Goal: Task Accomplishment & Management: Manage account settings

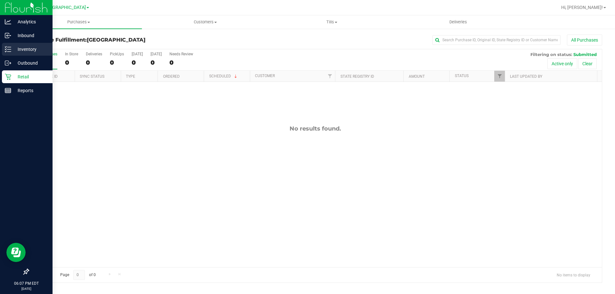
click at [3, 46] on div "Inventory" at bounding box center [27, 49] width 51 height 13
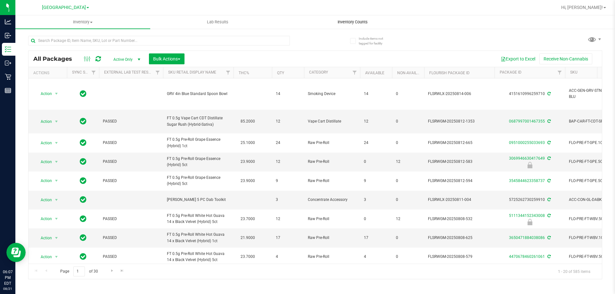
click at [345, 19] on uib-tab-heading "Inventory Counts" at bounding box center [352, 22] width 134 height 13
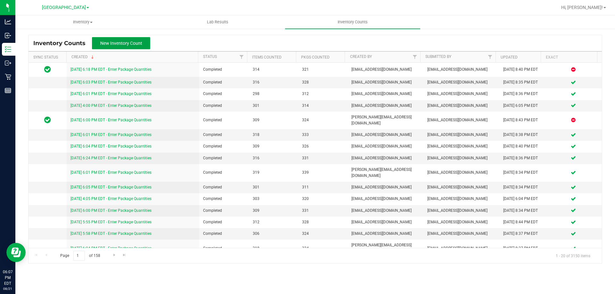
click at [133, 46] on button "New Inventory Count" at bounding box center [121, 43] width 58 height 12
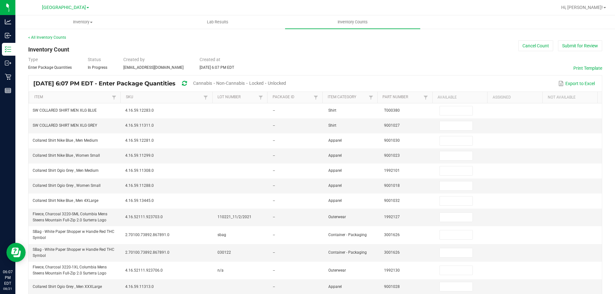
click at [212, 81] on span "Cannabis" at bounding box center [202, 83] width 19 height 5
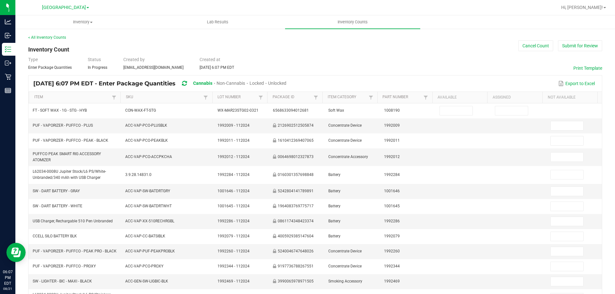
click at [286, 82] on span "Unlocked" at bounding box center [277, 83] width 18 height 5
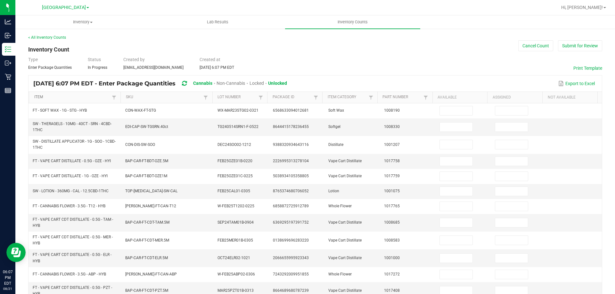
click at [67, 98] on link "Item" at bounding box center [72, 97] width 76 height 5
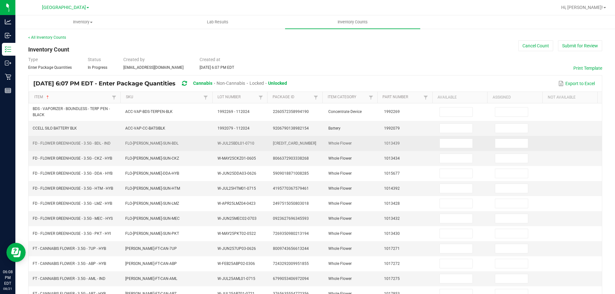
click at [450, 138] on td at bounding box center [463, 143] width 55 height 15
click at [441, 143] on input at bounding box center [456, 143] width 33 height 9
type input "9"
type input "0"
type input "4"
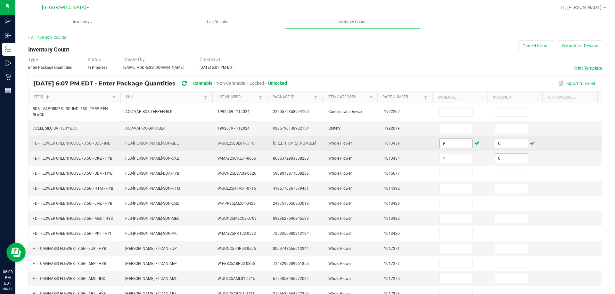
type input "0"
type input "12"
type input "0"
type input "8"
type input "0"
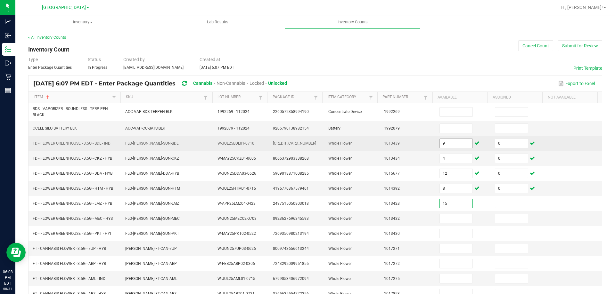
type input "15"
type input "0"
type input "16"
type input "0"
type input "11"
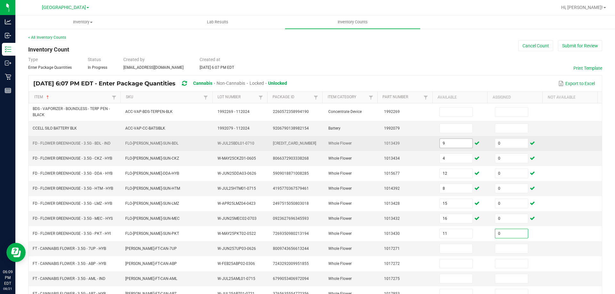
type input "0"
type input "9"
type input "0"
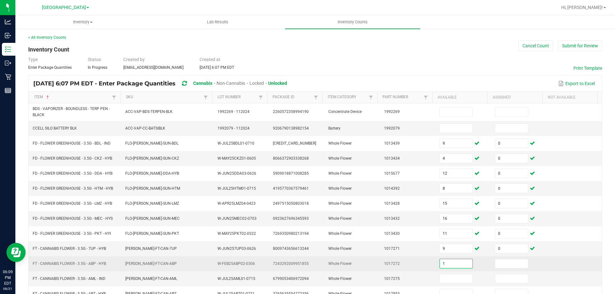
type input "1"
type input "0"
click at [574, 265] on td at bounding box center [574, 264] width 55 height 15
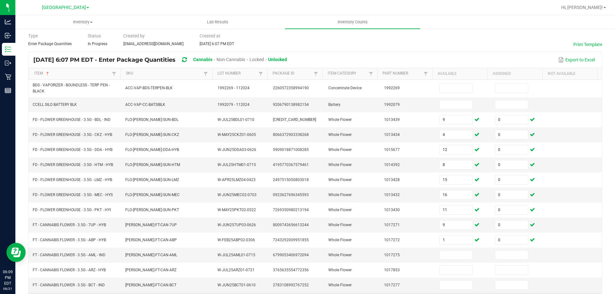
scroll to position [64, 0]
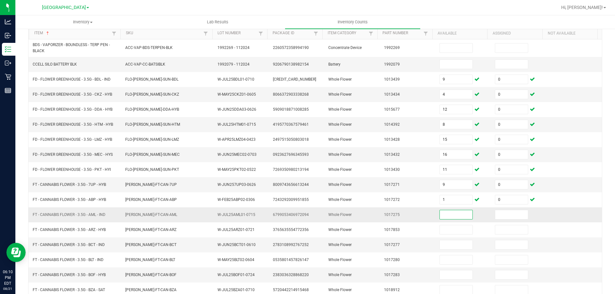
click at [446, 216] on input at bounding box center [456, 215] width 33 height 9
click at [446, 216] on input "15" at bounding box center [456, 215] width 33 height 9
type input "15"
type input "0"
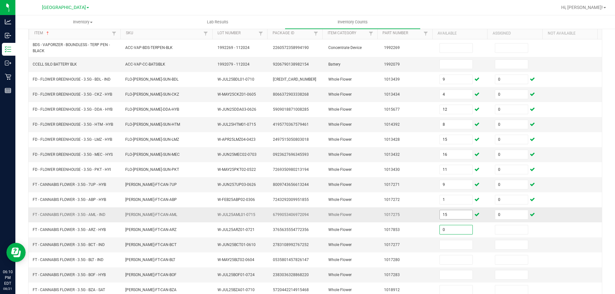
type input "0"
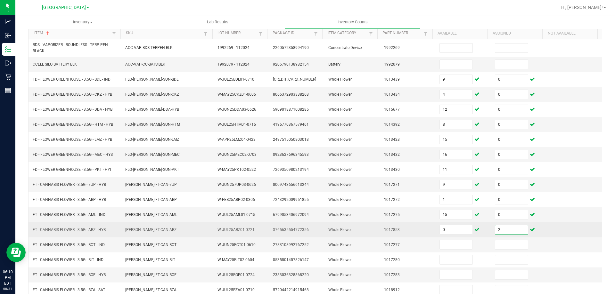
click at [505, 229] on input "2" at bounding box center [511, 230] width 33 height 9
type input "0"
type input "16"
type input "0"
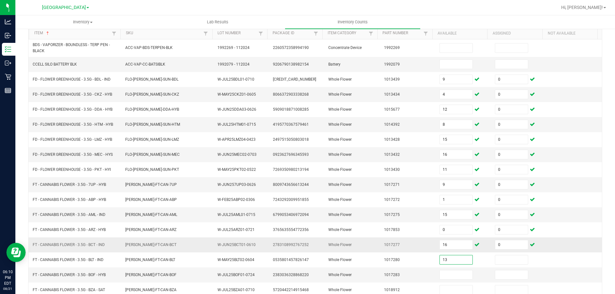
type input "13"
type input "0"
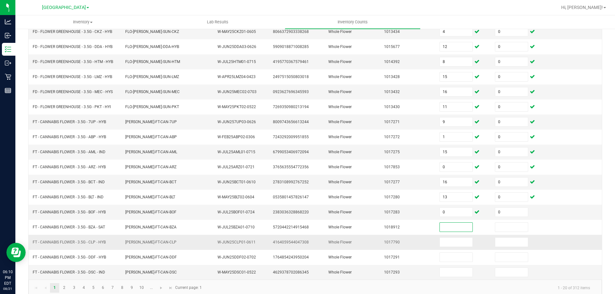
scroll to position [136, 0]
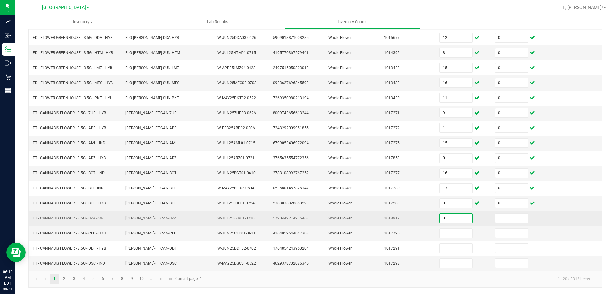
type input "0"
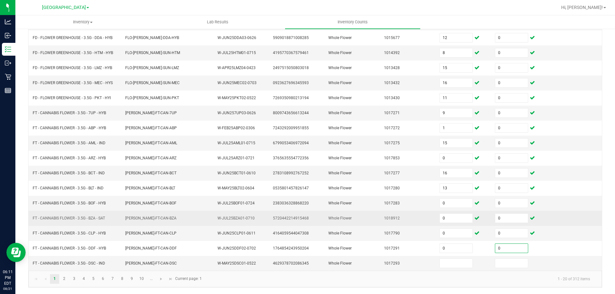
type input "0"
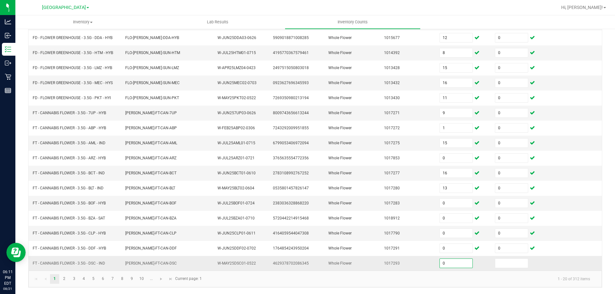
type input "0"
click at [67, 277] on link "2" at bounding box center [64, 280] width 9 height 10
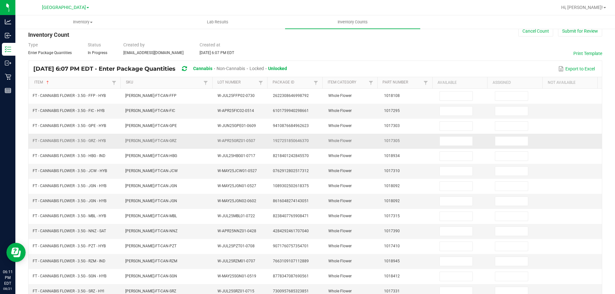
scroll to position [0, 0]
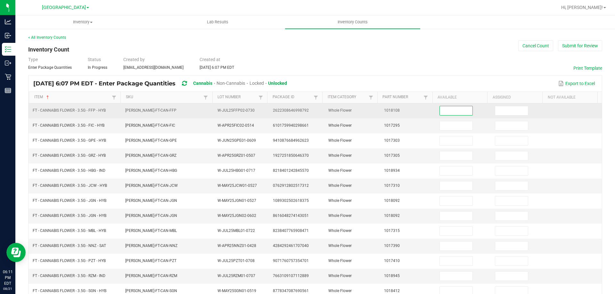
click at [460, 109] on input at bounding box center [456, 110] width 33 height 9
type input "18"
type input "0"
type input "1"
type input "0"
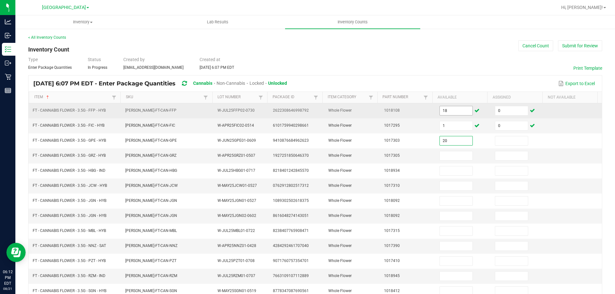
type input "20"
type input "0"
type input "1"
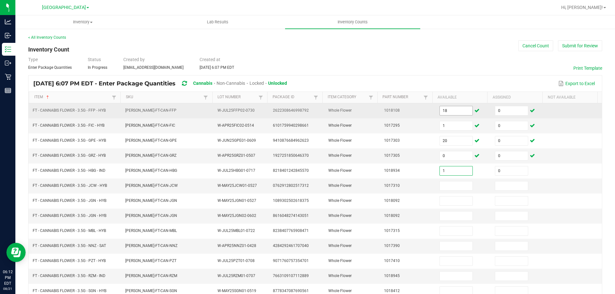
type input "0"
type input "6"
type input "0"
type input "12"
type input "0"
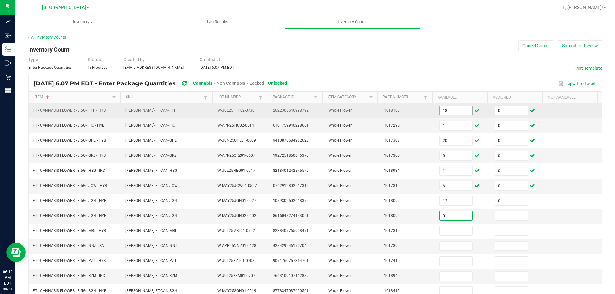
type input "0"
type input "3"
type input "0"
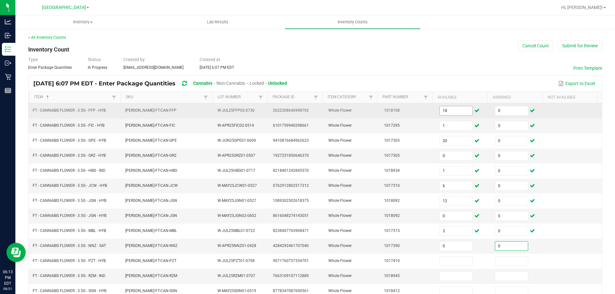
type input "0"
type input "6"
type input "0"
type input "8"
type input "0"
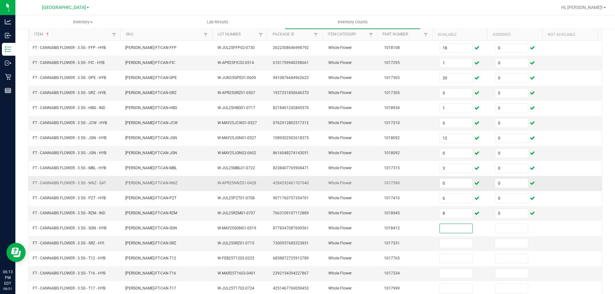
scroll to position [66, 0]
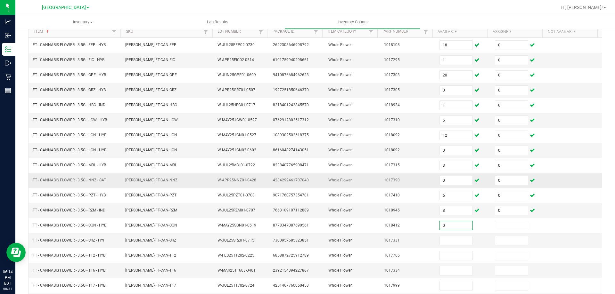
type input "0"
type input "13"
type input "0"
type input "28"
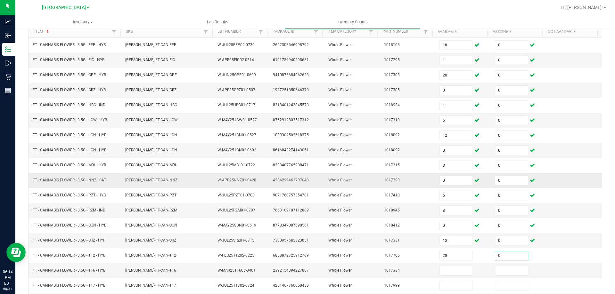
type input "0"
type input "11"
type input "0"
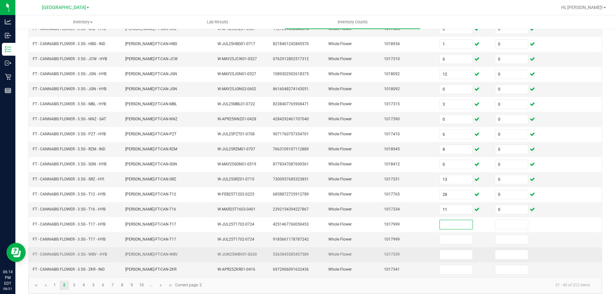
scroll to position [130, 0]
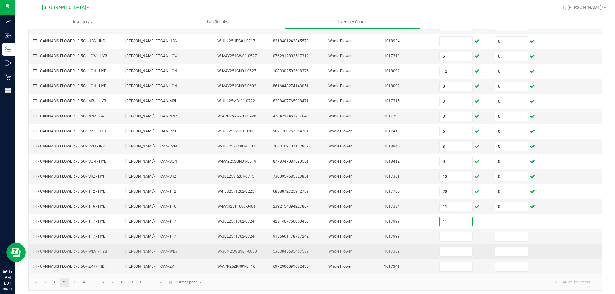
type input "1"
type input "0"
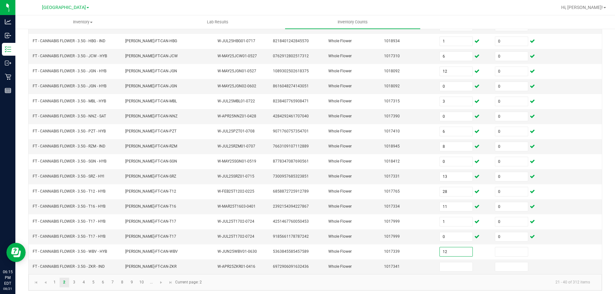
type input "12"
type input "0"
type input "10"
type input "0"
click at [70, 284] on link "3" at bounding box center [74, 283] width 9 height 10
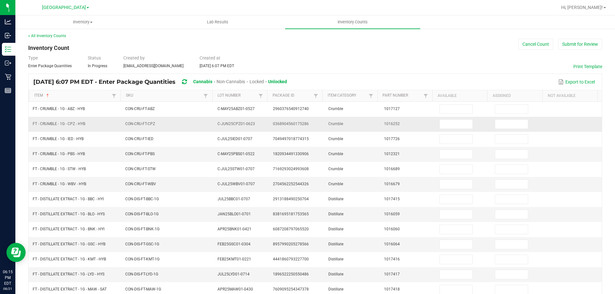
scroll to position [0, 0]
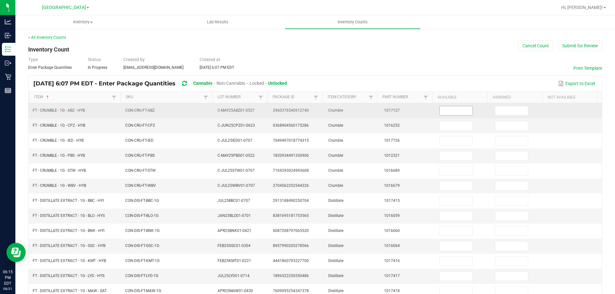
click at [454, 114] on input at bounding box center [456, 110] width 33 height 9
type input "5"
type input "0"
type input "7"
type input "0"
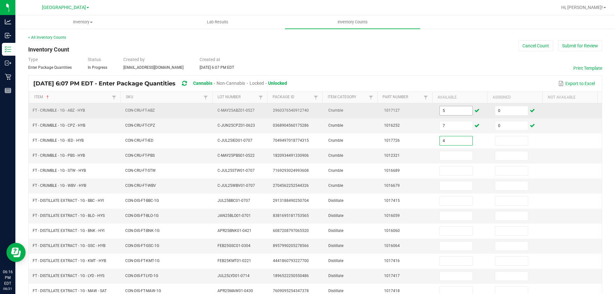
type input "4"
type input "0"
type input "1"
type input "0"
type input "5"
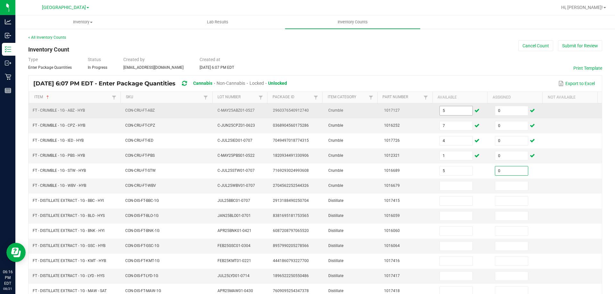
type input "0"
type input "7"
type input "0"
type input "4"
type input "0"
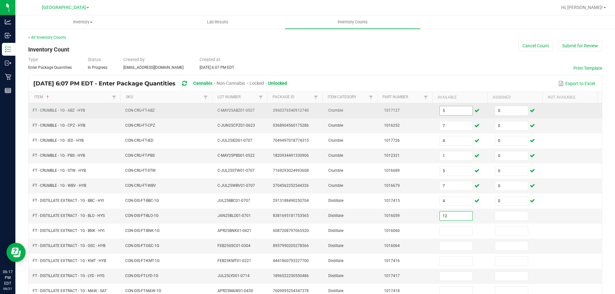
type input "12"
type input "0"
type input "5"
type input "0"
type input "9"
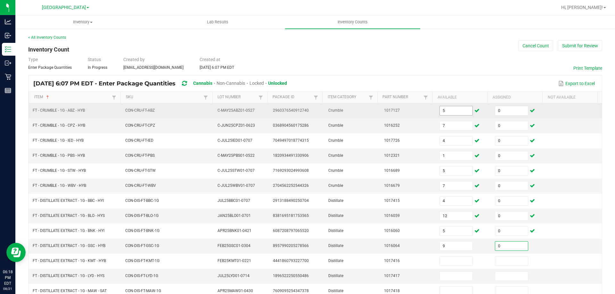
type input "0"
type input "9"
type input "0"
type input "8"
type input "0"
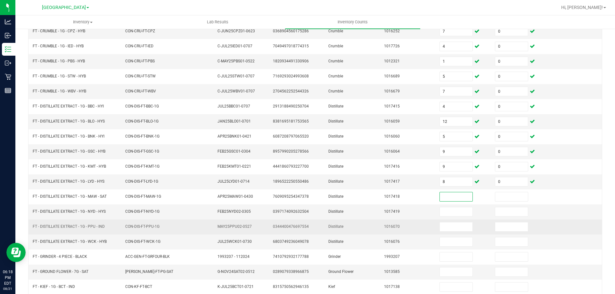
scroll to position [98, 0]
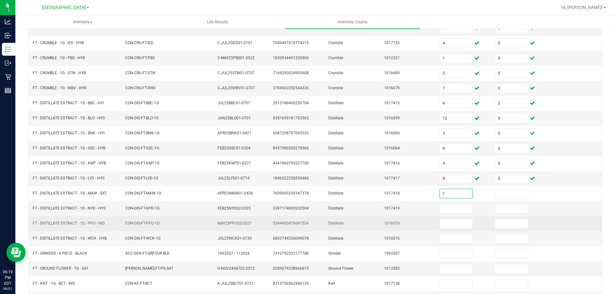
type input "1"
type input "0"
type input "8"
type input "0"
type input "10"
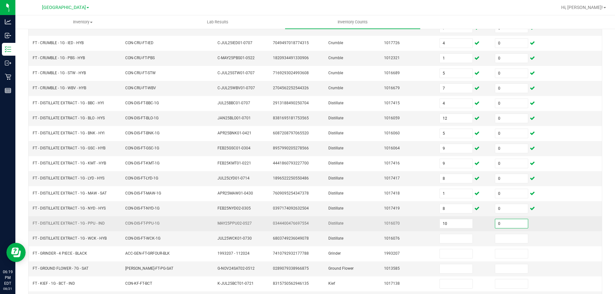
type input "0"
type input "4"
type input "0"
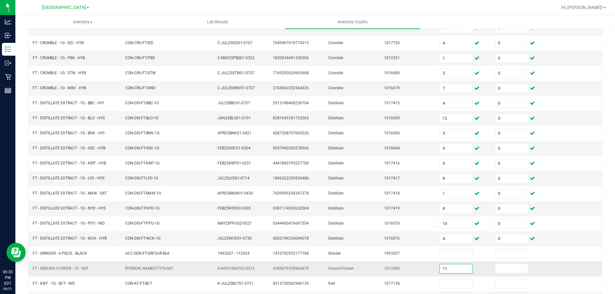
type input "11"
type input "0"
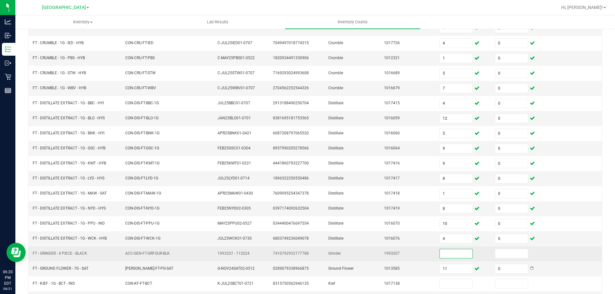
click at [461, 251] on input at bounding box center [456, 254] width 33 height 9
type input "0"
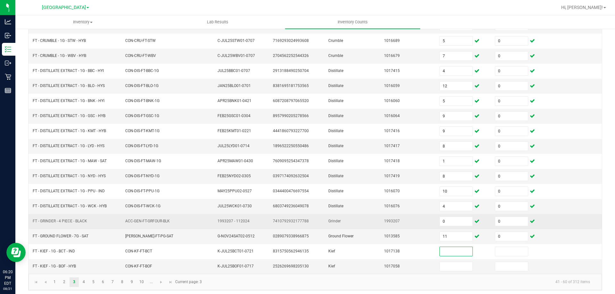
scroll to position [133, 0]
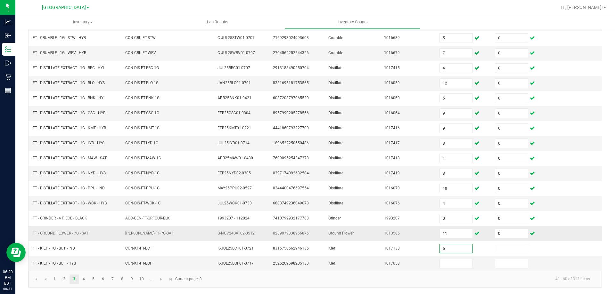
type input "5"
type input "0"
click at [86, 283] on link "4" at bounding box center [83, 280] width 9 height 10
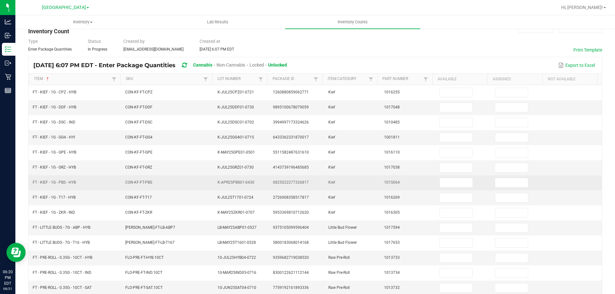
scroll to position [0, 0]
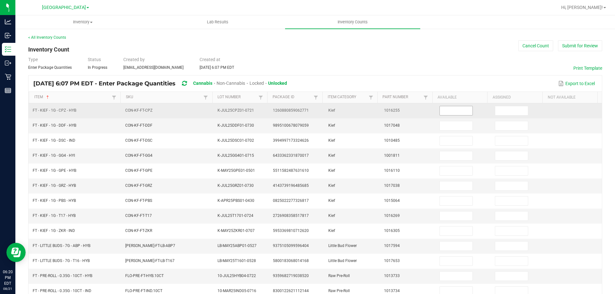
click at [440, 114] on input at bounding box center [456, 110] width 33 height 9
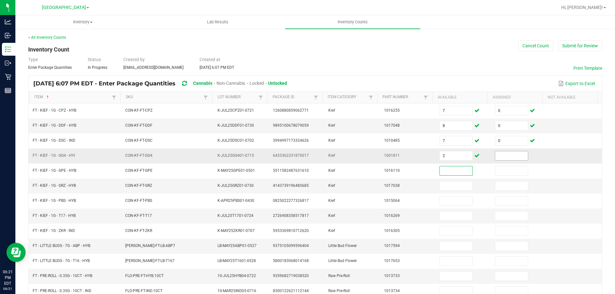
click at [495, 154] on input at bounding box center [511, 156] width 33 height 9
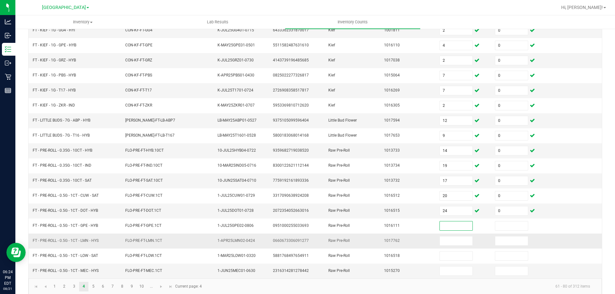
scroll to position [128, 0]
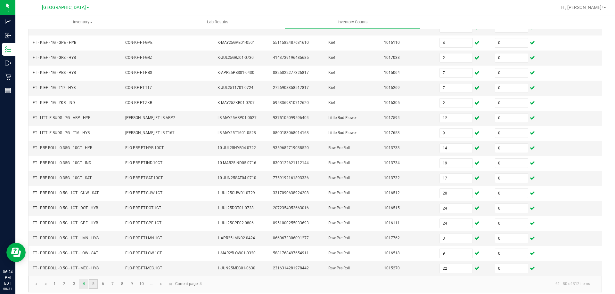
click at [93, 284] on link "5" at bounding box center [93, 285] width 9 height 10
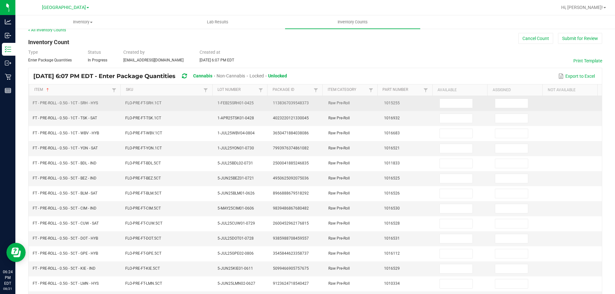
scroll to position [0, 0]
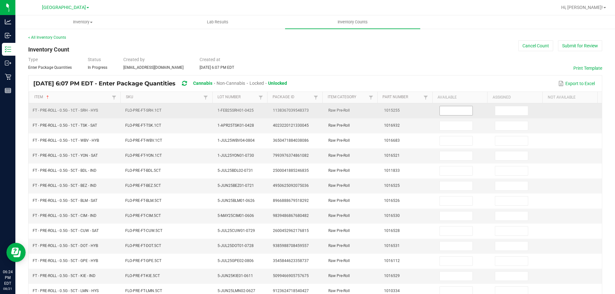
click at [454, 112] on input at bounding box center [456, 110] width 33 height 9
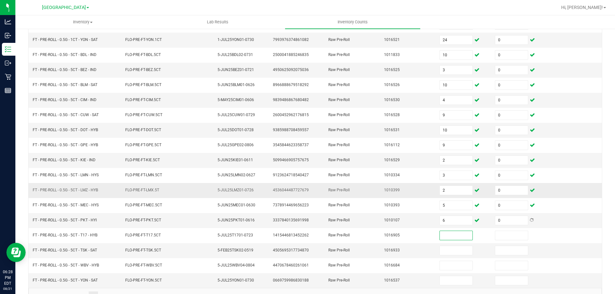
scroll to position [128, 0]
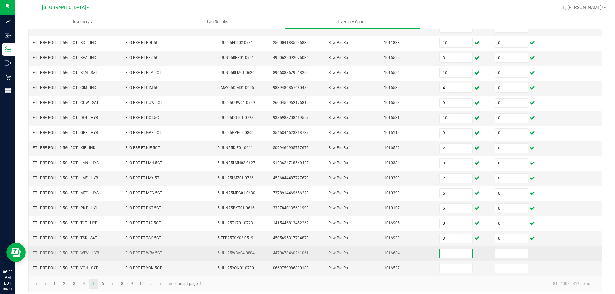
click at [452, 251] on input at bounding box center [456, 253] width 33 height 9
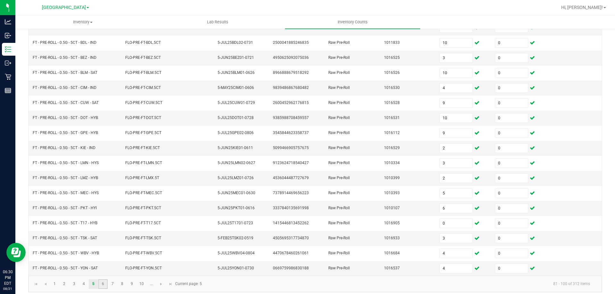
click at [103, 286] on link "6" at bounding box center [102, 285] width 9 height 10
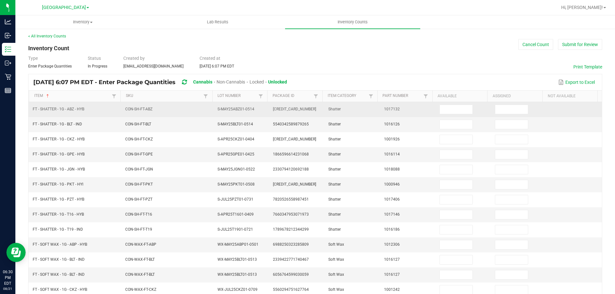
scroll to position [0, 0]
click at [440, 114] on input at bounding box center [456, 110] width 33 height 9
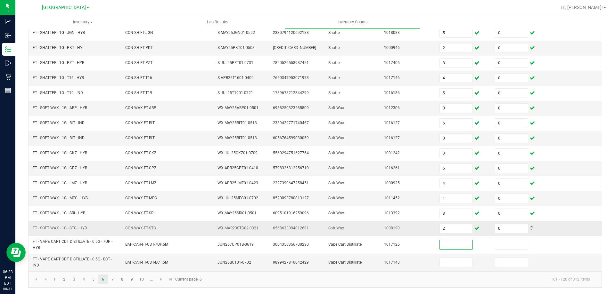
scroll to position [138, 0]
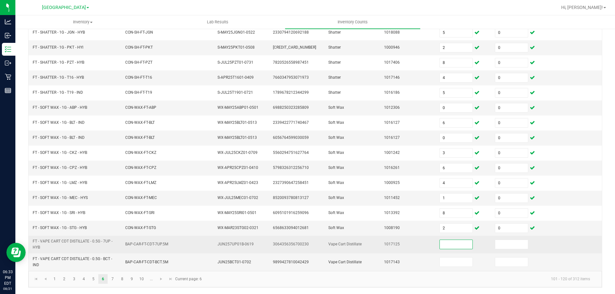
click at [441, 238] on td at bounding box center [463, 245] width 55 height 18
click at [440, 240] on span at bounding box center [456, 245] width 33 height 10
drag, startPoint x: 435, startPoint y: 244, endPoint x: 439, endPoint y: 246, distance: 4.5
click at [440, 245] on input at bounding box center [456, 244] width 33 height 9
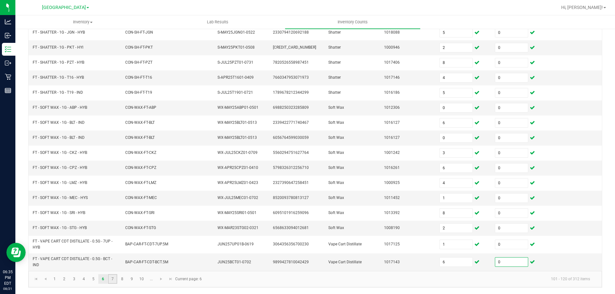
click at [110, 279] on link "7" at bounding box center [112, 280] width 9 height 10
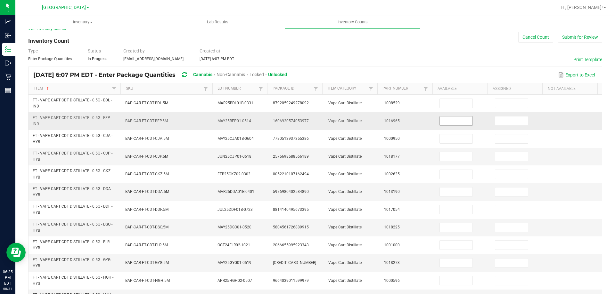
scroll to position [0, 0]
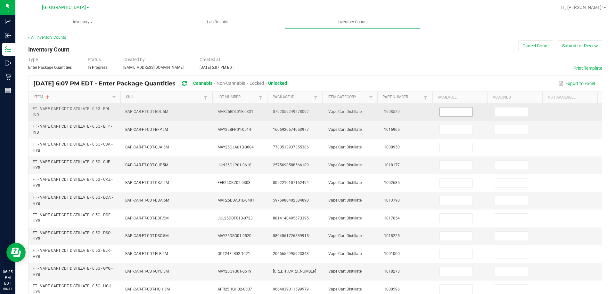
click at [456, 113] on input at bounding box center [456, 112] width 33 height 9
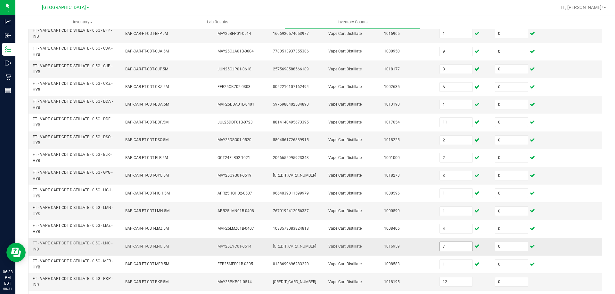
scroll to position [187, 0]
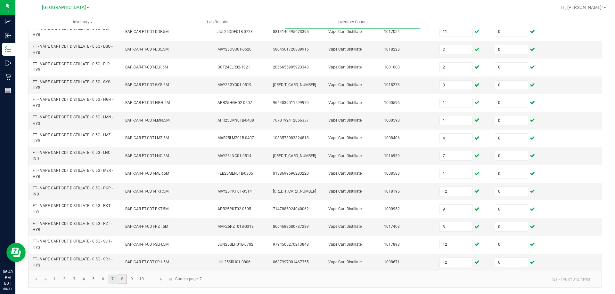
click at [120, 279] on link "8" at bounding box center [122, 280] width 9 height 10
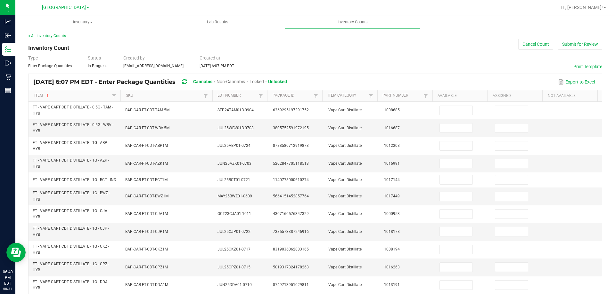
scroll to position [0, 0]
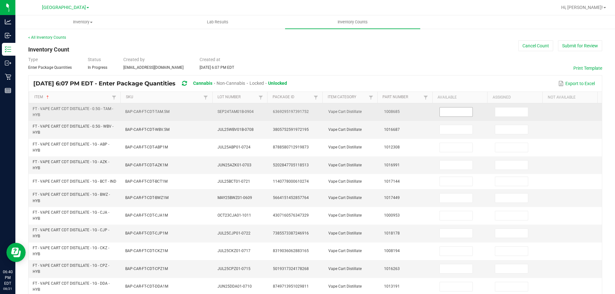
click at [445, 109] on input at bounding box center [456, 112] width 33 height 9
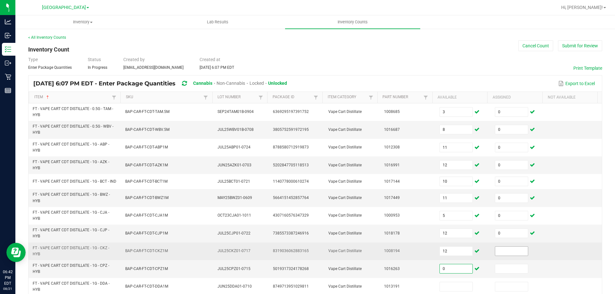
click at [495, 253] on input at bounding box center [511, 251] width 33 height 9
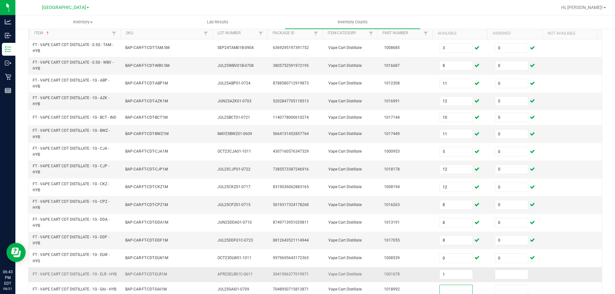
scroll to position [71, 0]
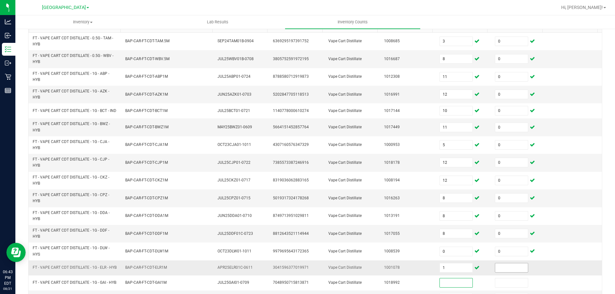
click at [495, 272] on input at bounding box center [511, 268] width 33 height 9
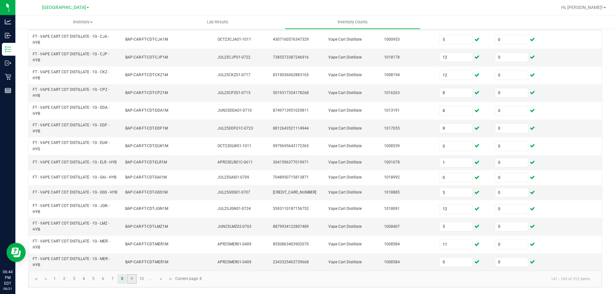
click at [131, 279] on link "9" at bounding box center [131, 280] width 9 height 10
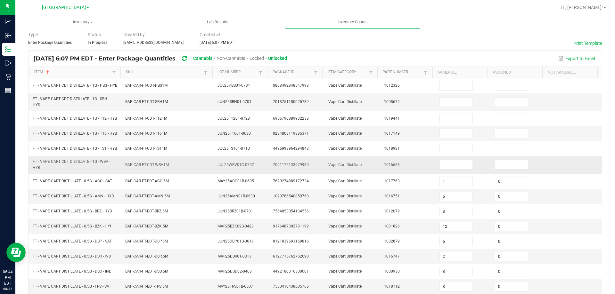
scroll to position [0, 0]
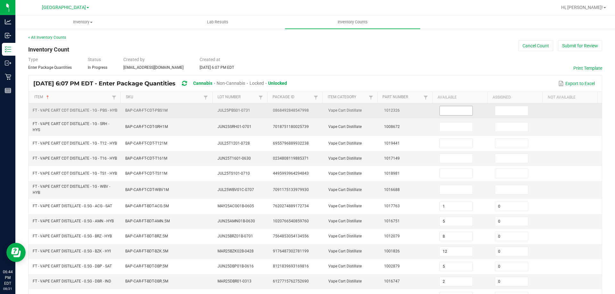
drag, startPoint x: 436, startPoint y: 107, endPoint x: 442, endPoint y: 112, distance: 8.2
click at [436, 106] on td at bounding box center [463, 110] width 55 height 15
click at [443, 113] on input at bounding box center [456, 110] width 33 height 9
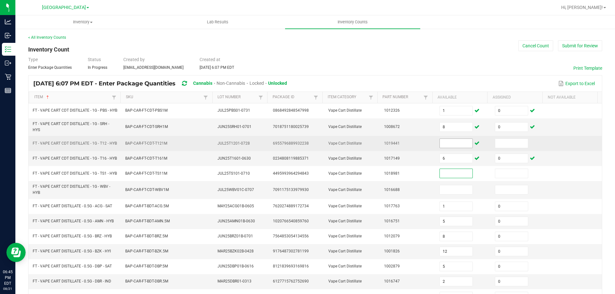
click at [440, 147] on input at bounding box center [456, 143] width 33 height 9
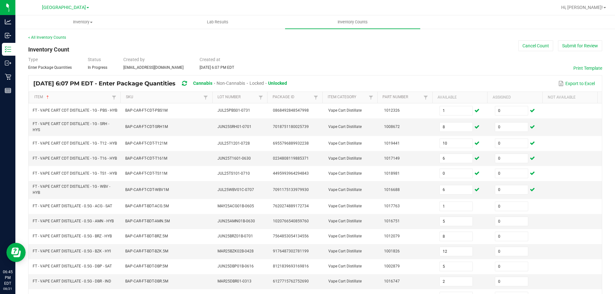
click at [418, 59] on div "Type Enter Package Quantities Status In Progress Created by [EMAIL_ADDRESS][DOM…" at bounding box center [315, 63] width 574 height 14
click at [273, 47] on div "< All Inventory Counts Inventory Count Cancel Count Submit for Review Type Ente…" at bounding box center [315, 231] width 574 height 392
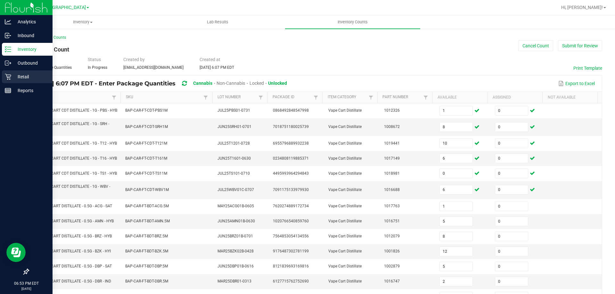
click at [13, 74] on p "Retail" at bounding box center [30, 77] width 38 height 8
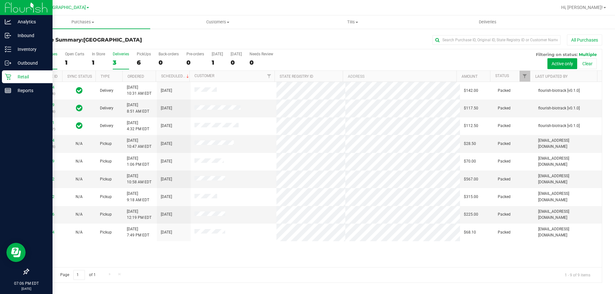
click at [124, 66] on div "3" at bounding box center [121, 62] width 16 height 7
click at [0, 0] on input "Deliveries 3" at bounding box center [0, 0] width 0 height 0
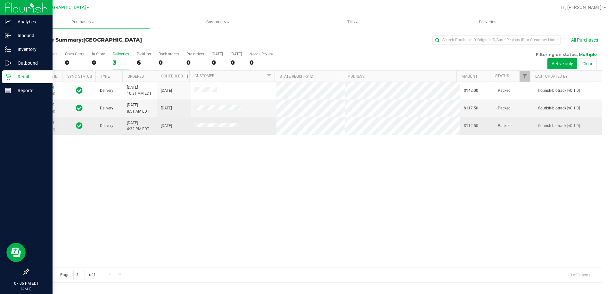
click at [46, 124] on link "11824501" at bounding box center [46, 123] width 18 height 4
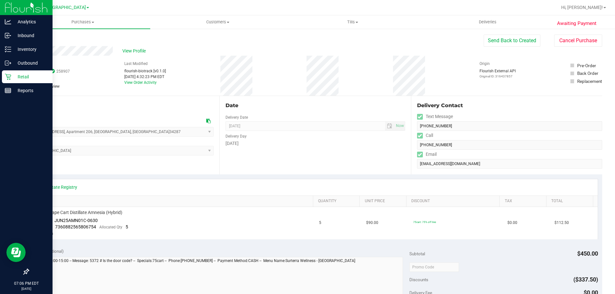
click at [563, 49] on div "View Profile # 11824501 BioTrack ID: 258907 Packed Needs review Last Modified f…" at bounding box center [315, 71] width 574 height 50
click at [564, 45] on button "Cancel Purchase" at bounding box center [578, 41] width 48 height 12
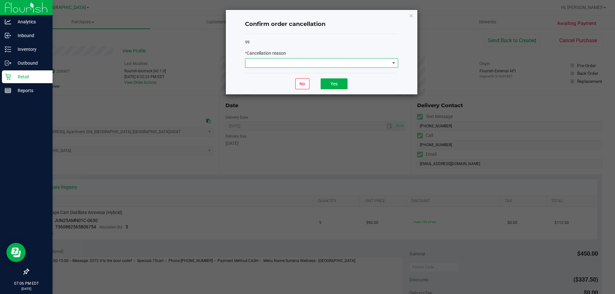
click at [323, 62] on span at bounding box center [317, 63] width 145 height 9
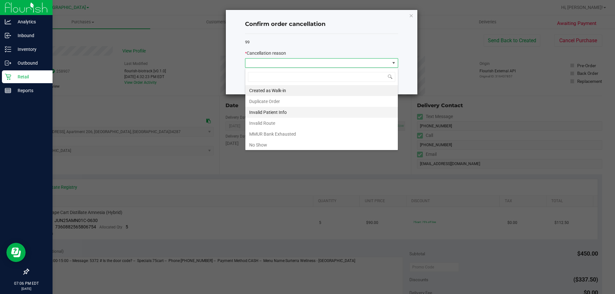
scroll to position [10, 153]
click at [298, 91] on li "Created as Walk-in" at bounding box center [321, 90] width 153 height 11
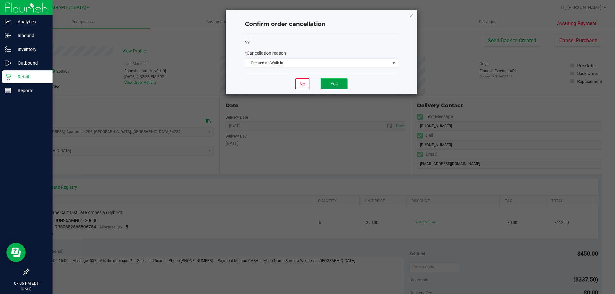
click at [342, 84] on button "Yes" at bounding box center [334, 83] width 27 height 11
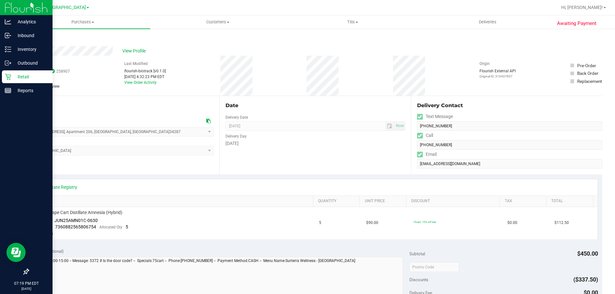
click at [25, 78] on p "Retail" at bounding box center [30, 77] width 38 height 8
